Goal: Task Accomplishment & Management: Use online tool/utility

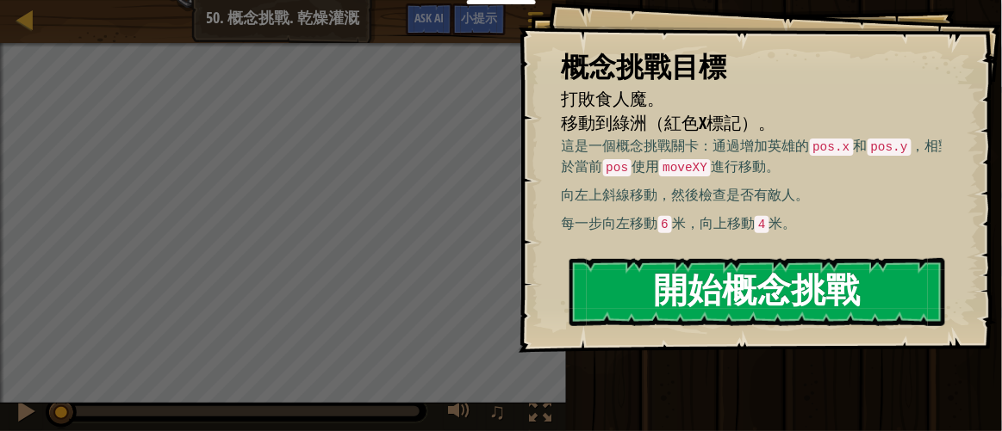
click at [735, 294] on button "開始概念挑戰" at bounding box center [757, 292] width 376 height 68
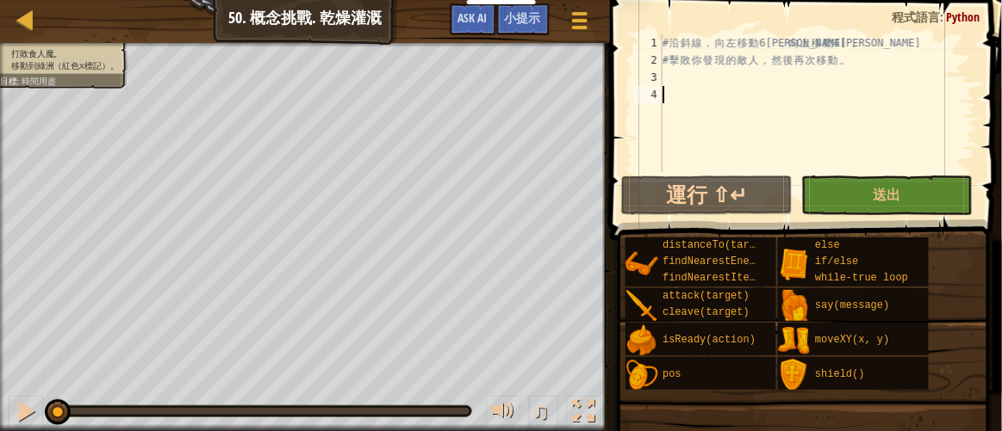
click at [766, 61] on div "# 沿 斜 線 ， 向 左 移 動 6 [PERSON_NAME]， 向 上 移 動 4 [PERSON_NAME]。 # 擊 敗 你 發 現 的 敵 人 ，…" at bounding box center [817, 120] width 317 height 172
type textarea "# 擊敗你發現的敵人，然後再次移動。"
click at [780, 94] on div "# 沿 斜 線 ， 向 左 移 動 6 [PERSON_NAME]， 向 上 移 動 4 [PERSON_NAME]。 # 擊 敗 你 發 現 的 敵 人 ，…" at bounding box center [817, 120] width 317 height 172
click at [799, 80] on div "# 沿 斜 線 ， 向 左 移 動 6 [PERSON_NAME]， 向 上 移 動 4 [PERSON_NAME]。 # 擊 敗 你 發 現 的 敵 人 ，…" at bounding box center [817, 120] width 317 height 172
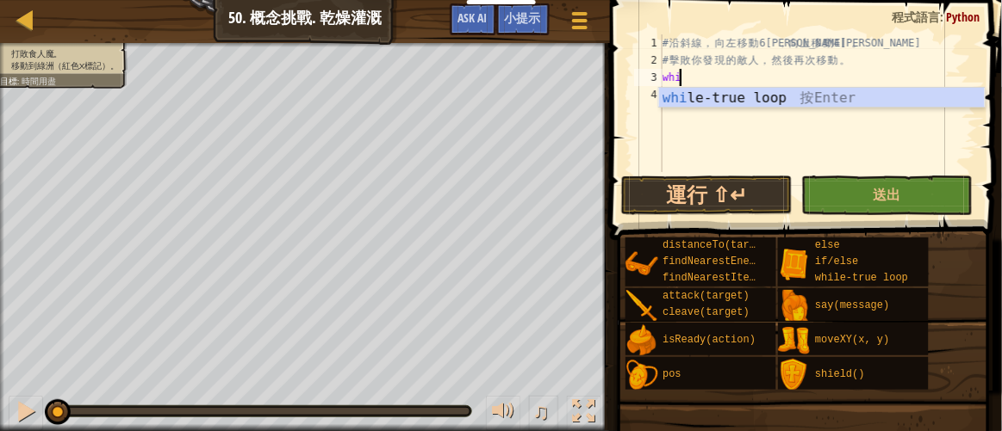
type textarea "while"
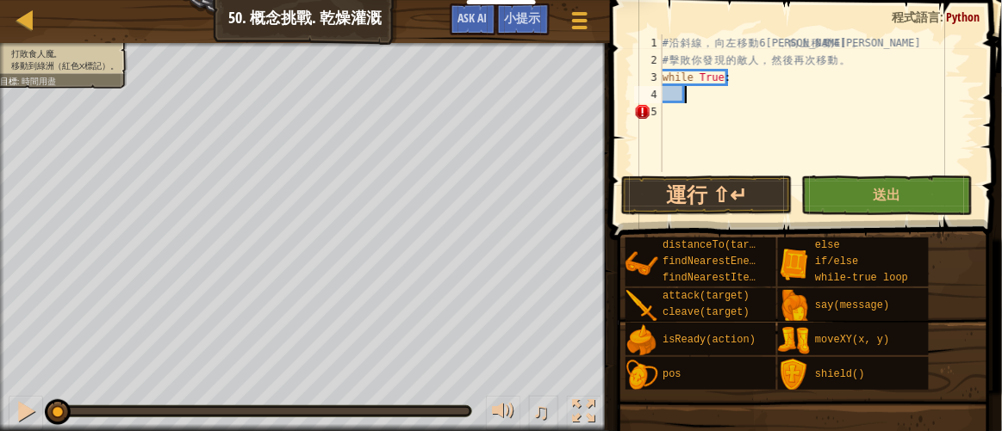
type textarea "f"
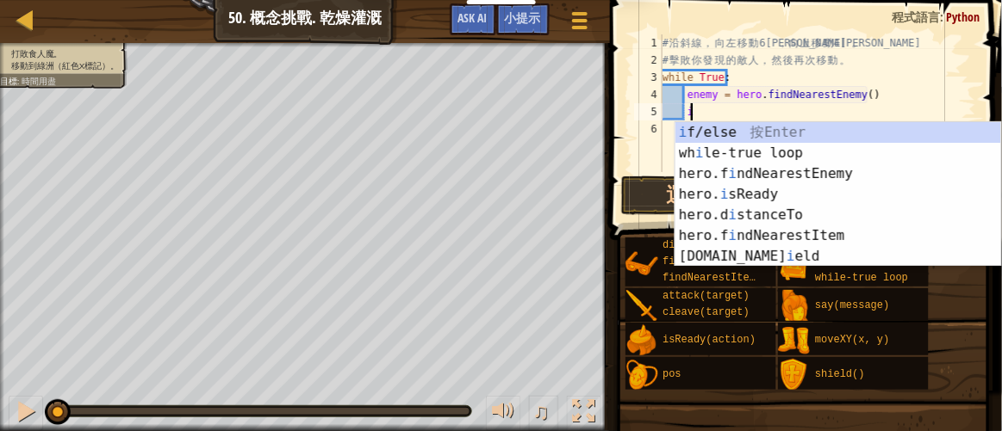
scroll to position [8, 2]
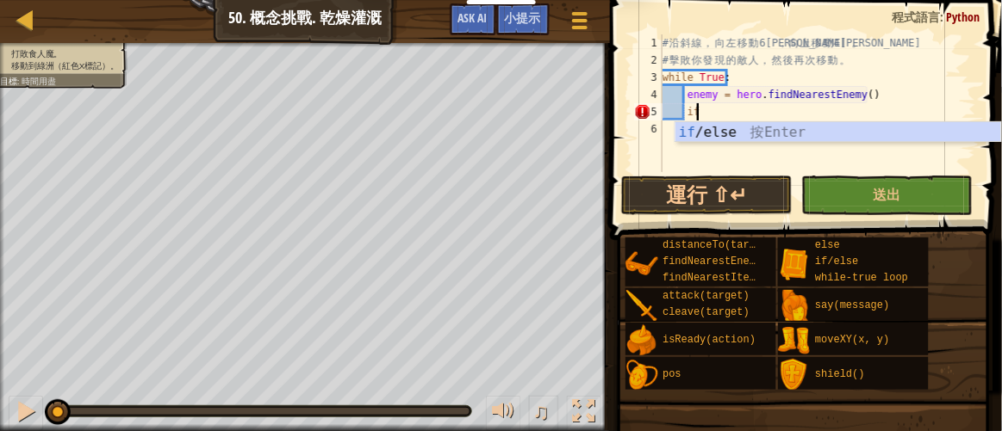
type textarea "if enemy:"
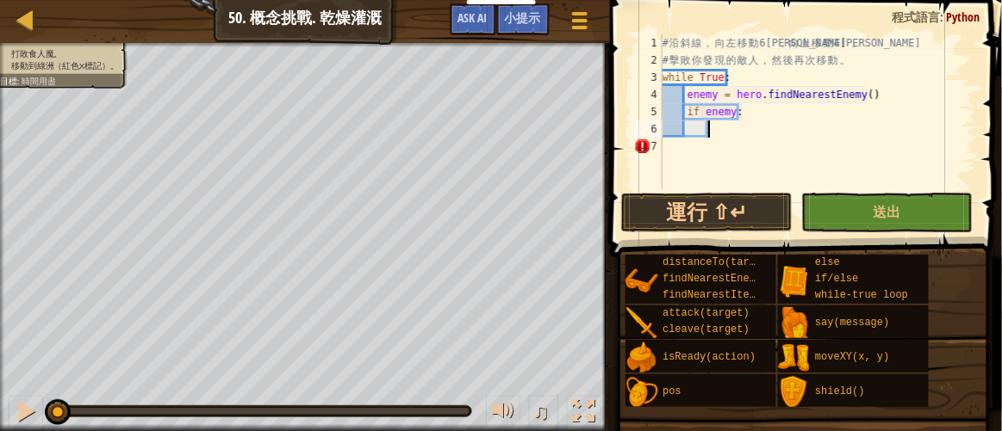
scroll to position [8, 3]
type textarea "hero.attack(enemy)"
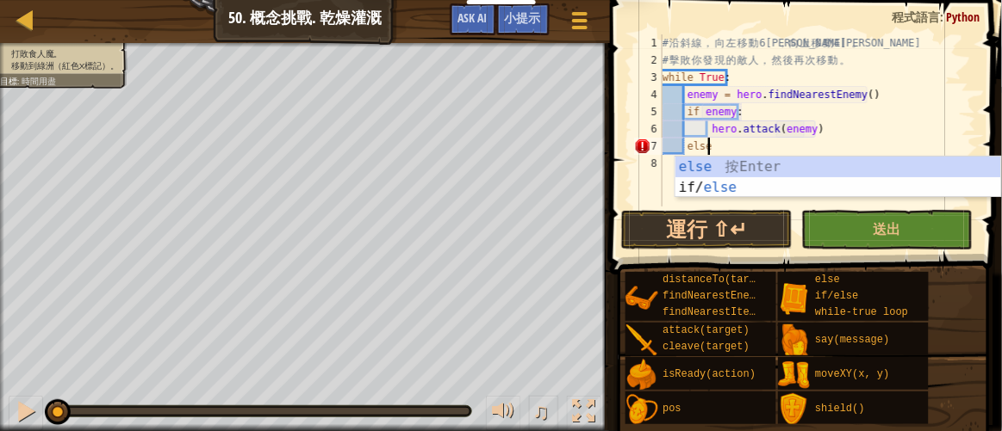
type textarea "else:"
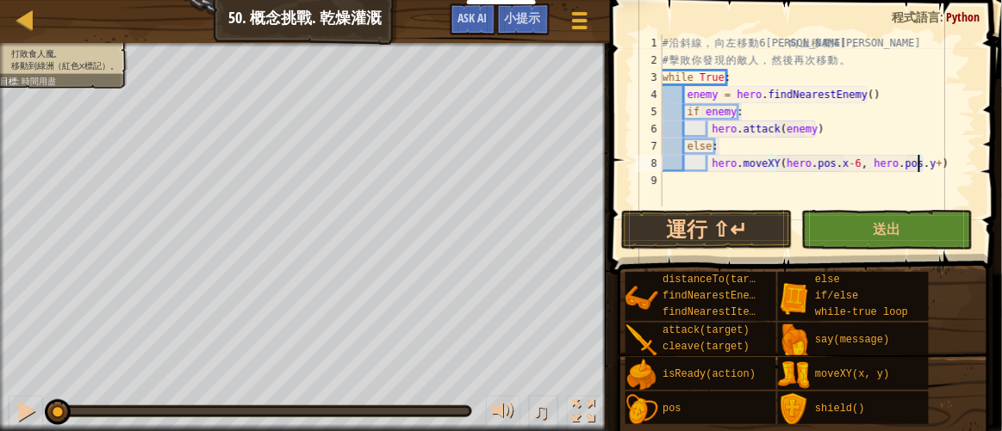
scroll to position [8, 21]
click at [657, 226] on button "運行 ⇧↵" at bounding box center [706, 230] width 171 height 40
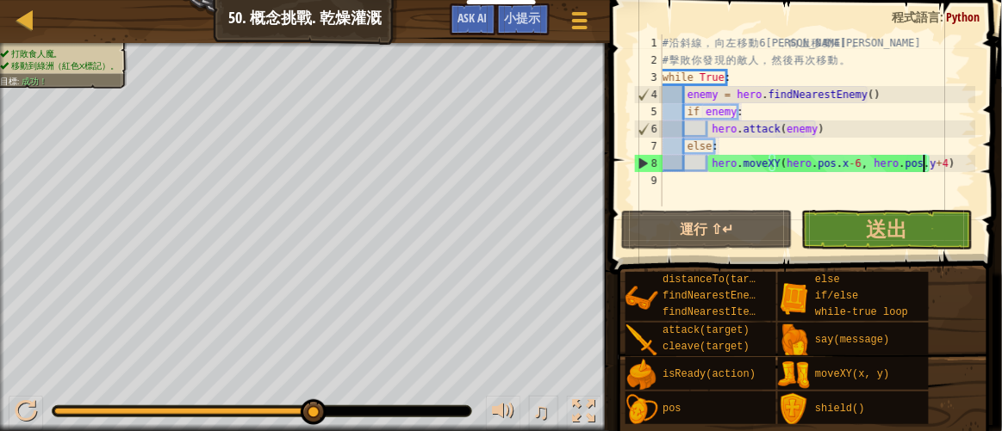
click at [864, 62] on div "# 沿 斜 線 ， 向 左 移 動 6 [PERSON_NAME]， 向 上 移 動 4 [PERSON_NAME]。 # 擊 敗 你 發 現 的 敵 人 ，…" at bounding box center [817, 137] width 317 height 207
click at [882, 44] on div "# 沿 斜 線 ， 向 左 移 動 6 [PERSON_NAME]， 向 上 移 動 4 [PERSON_NAME]。 # 擊 敗 你 發 現 的 敵 人 ，…" at bounding box center [817, 137] width 317 height 207
type textarea "# 沿斜線，向左移動6米，向上移動4米。"
